Goal: Transaction & Acquisition: Subscribe to service/newsletter

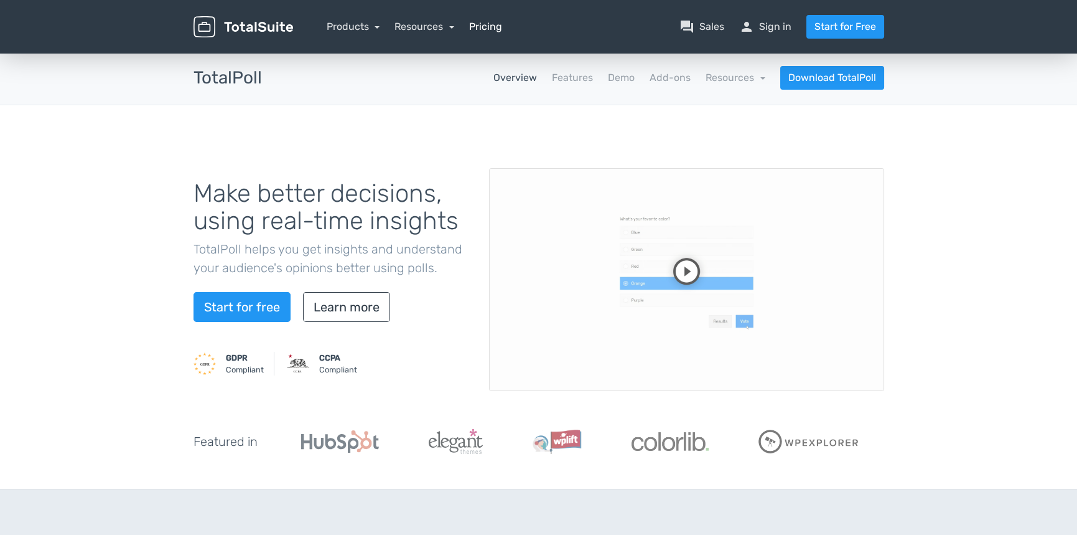
click at [486, 32] on link "Pricing" at bounding box center [485, 26] width 33 height 15
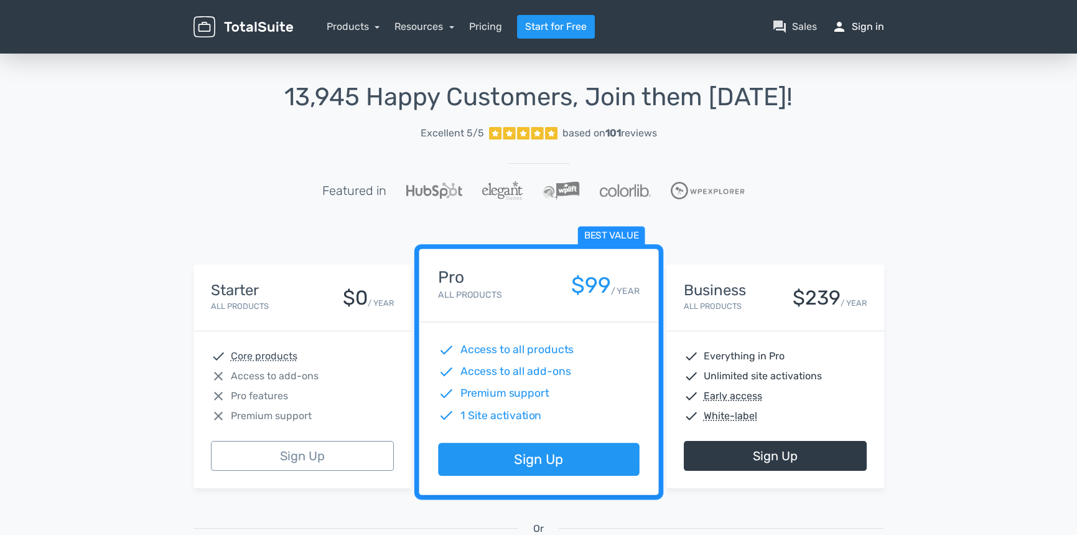
click at [882, 27] on link "person Sign in" at bounding box center [858, 26] width 52 height 15
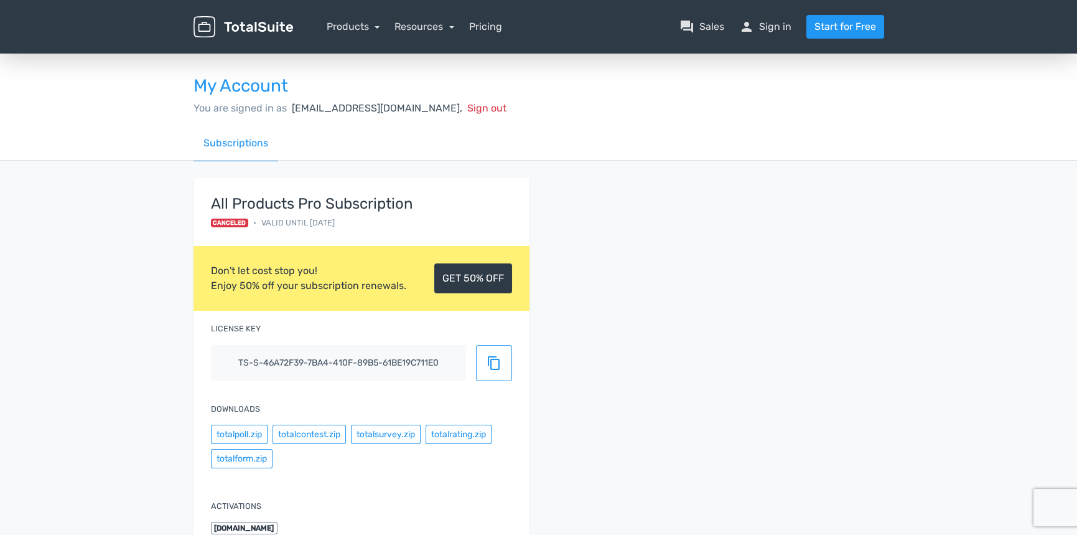
drag, startPoint x: 238, startPoint y: 270, endPoint x: 324, endPoint y: 274, distance: 86.0
click at [324, 274] on div "Don't let cost stop you! Enjoy 50% off your subscription renewals." at bounding box center [308, 278] width 195 height 30
click at [312, 292] on div "Don't let cost stop you! Enjoy 50% off your subscription renewals." at bounding box center [308, 278] width 195 height 30
click at [459, 281] on link "GET 50% OFF" at bounding box center [473, 278] width 78 height 30
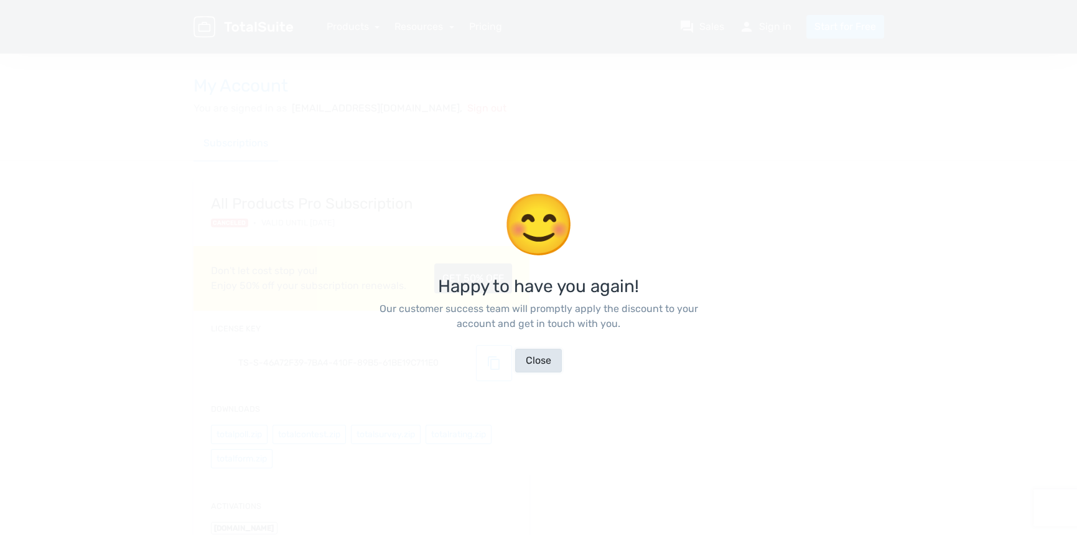
click at [534, 361] on button "Close" at bounding box center [538, 361] width 47 height 24
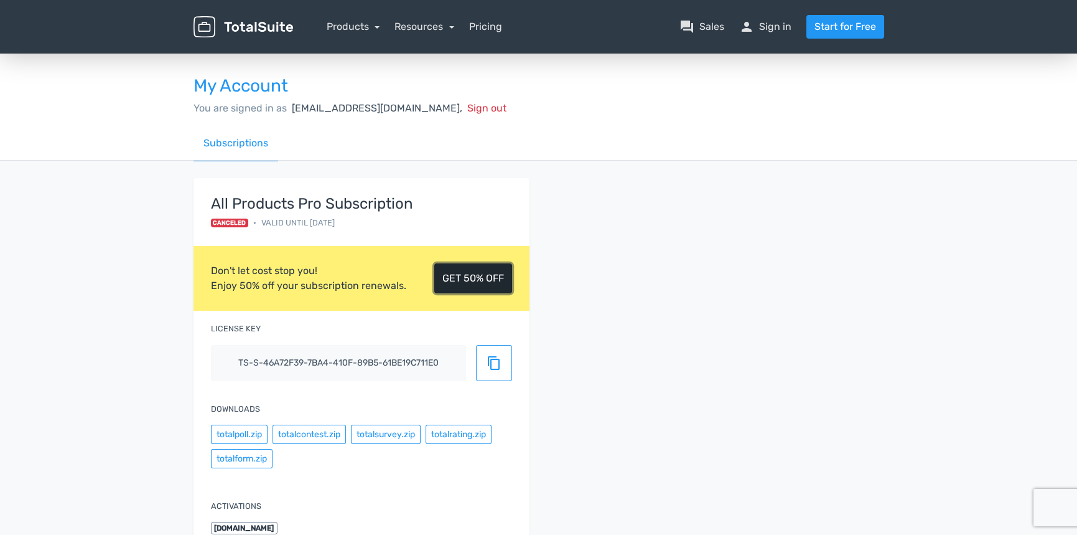
click at [477, 273] on link "GET 50% OFF" at bounding box center [473, 278] width 78 height 30
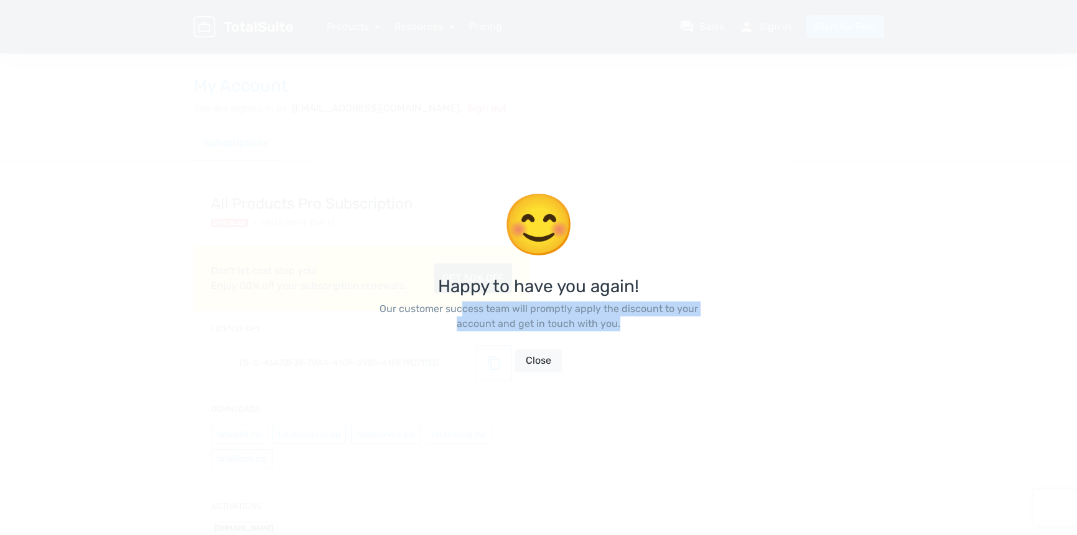
drag, startPoint x: 460, startPoint y: 310, endPoint x: 662, endPoint y: 326, distance: 202.9
click at [662, 326] on p "Our customer success team will promptly apply the discount to your account and …" at bounding box center [539, 316] width 336 height 30
click at [541, 356] on button "Close" at bounding box center [538, 361] width 47 height 24
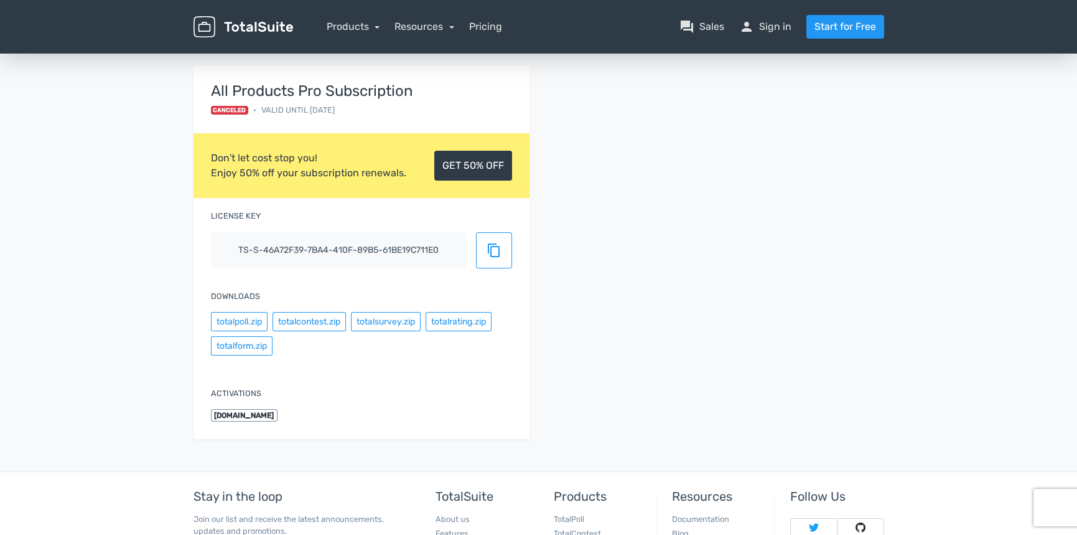
scroll to position [124, 0]
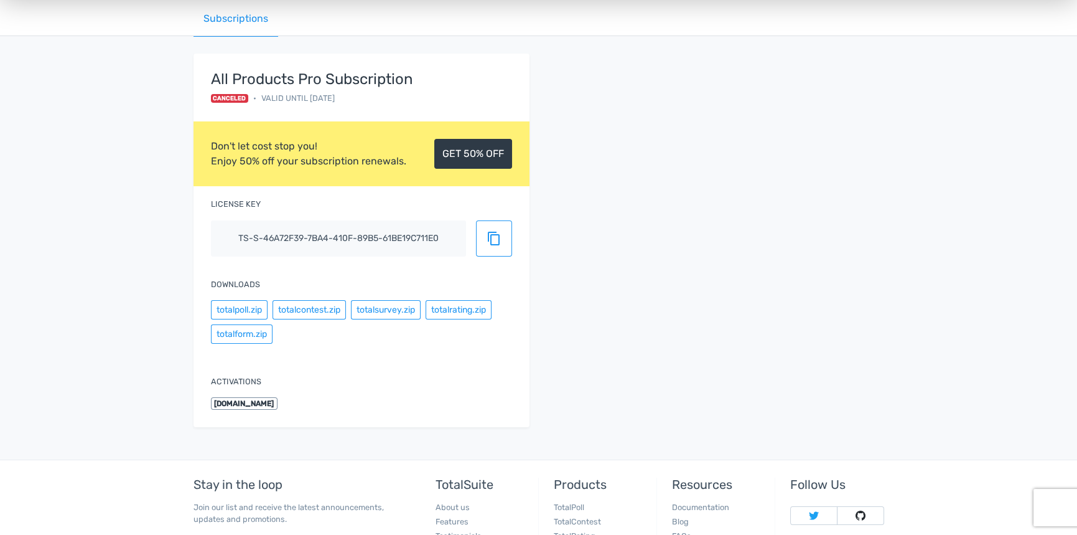
drag, startPoint x: 821, startPoint y: 367, endPoint x: 812, endPoint y: 359, distance: 11.9
click at [821, 367] on div "All Products Pro Subscription Canceled • Valid until 27.8.2025 Don't let cost s…" at bounding box center [539, 248] width 710 height 388
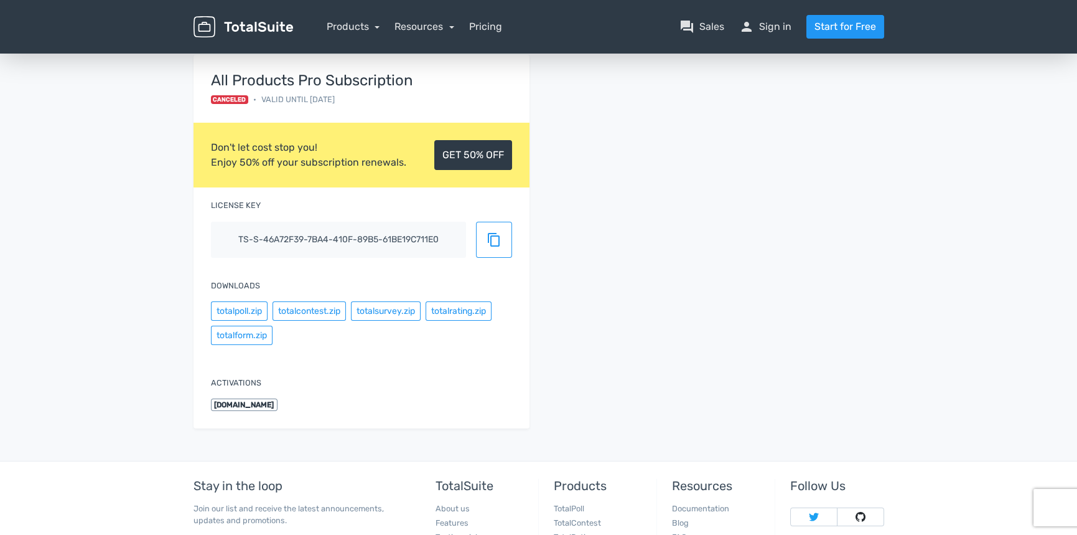
scroll to position [61, 0]
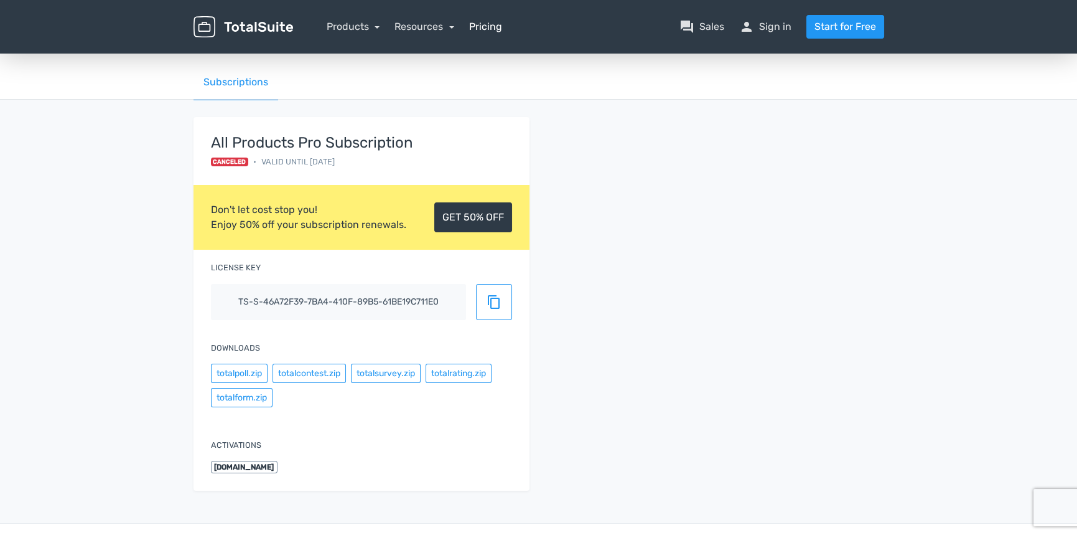
click at [487, 24] on link "Pricing" at bounding box center [485, 26] width 33 height 15
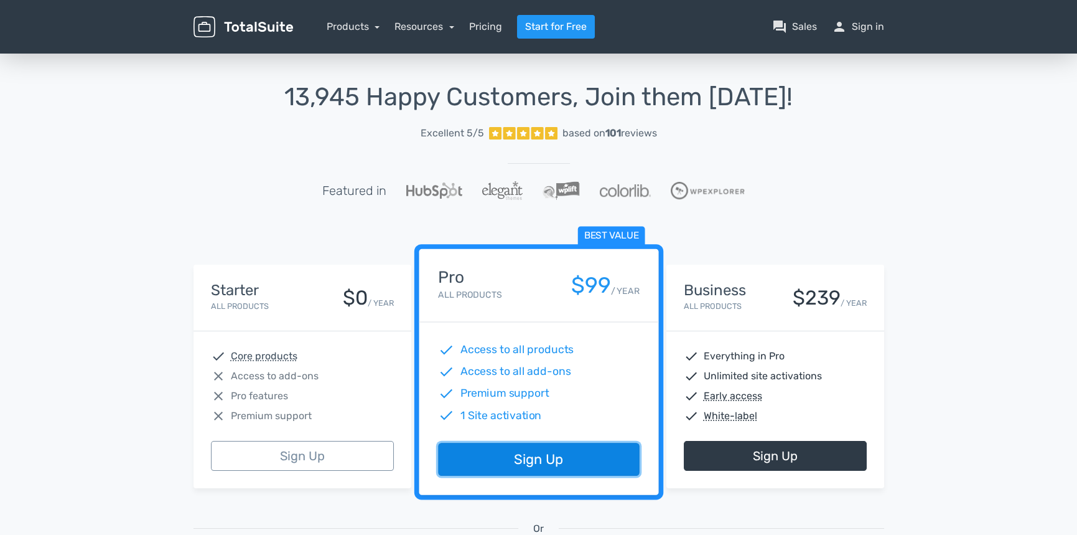
click at [580, 459] on link "Sign Up" at bounding box center [538, 459] width 201 height 33
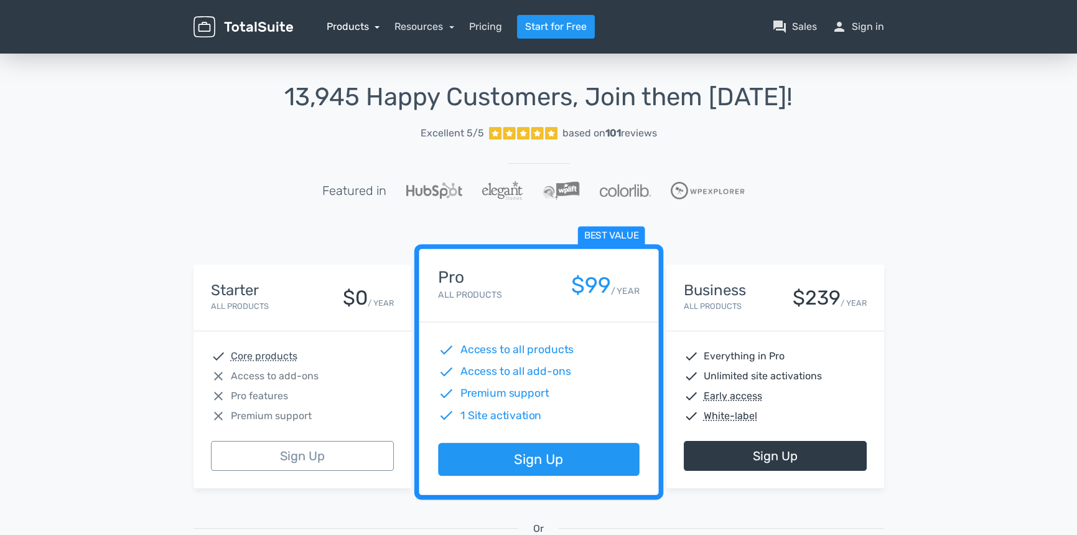
click at [362, 30] on link "Products" at bounding box center [354, 27] width 54 height 12
